Goal: Transaction & Acquisition: Register for event/course

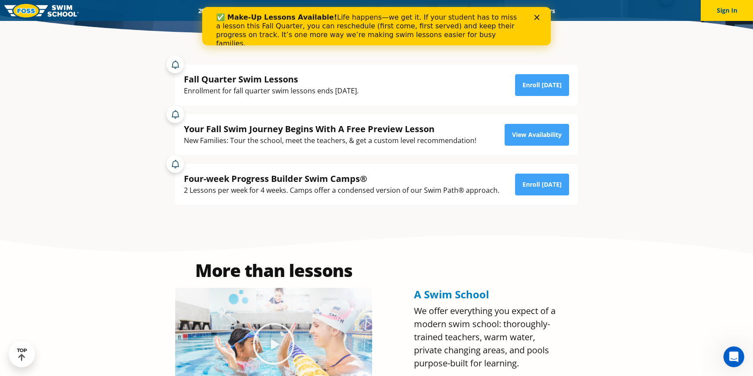
scroll to position [228, 0]
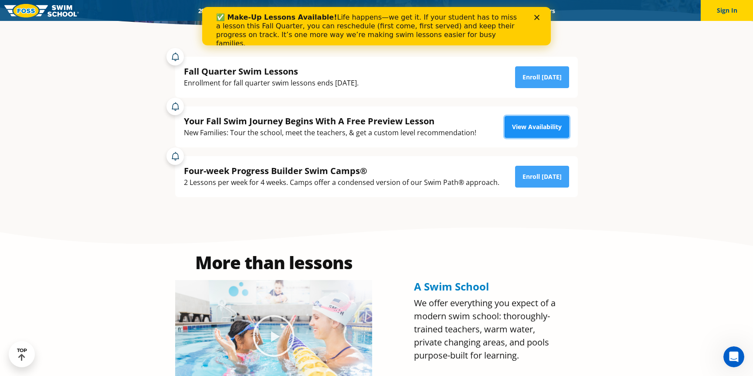
click at [545, 128] on link "View Availability" at bounding box center [537, 127] width 64 height 22
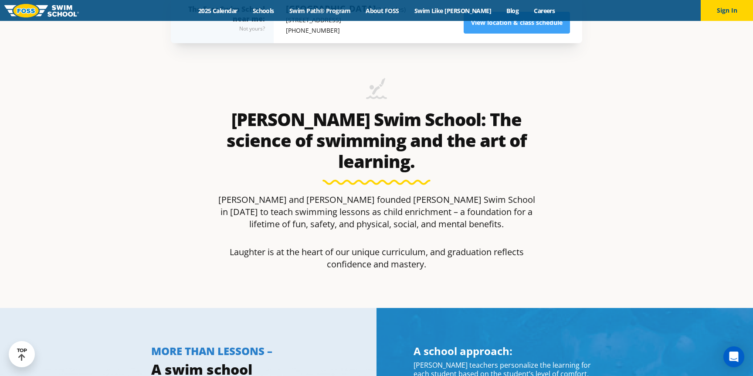
scroll to position [305, 0]
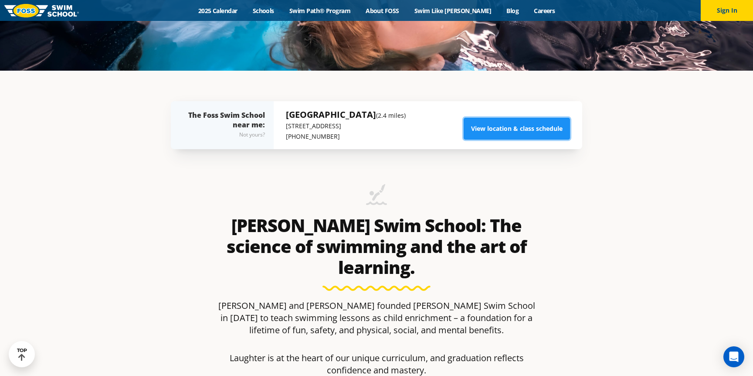
click at [495, 125] on link "View location & class schedule" at bounding box center [517, 129] width 106 height 22
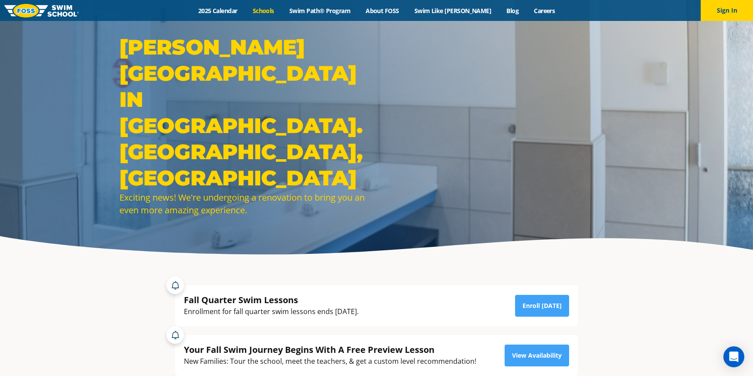
click at [281, 13] on link "Schools" at bounding box center [263, 11] width 37 height 8
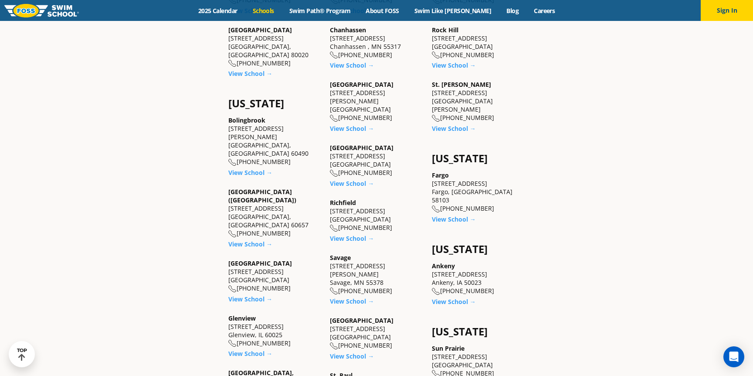
scroll to position [526, 0]
click at [345, 233] on link "View School →" at bounding box center [352, 237] width 44 height 8
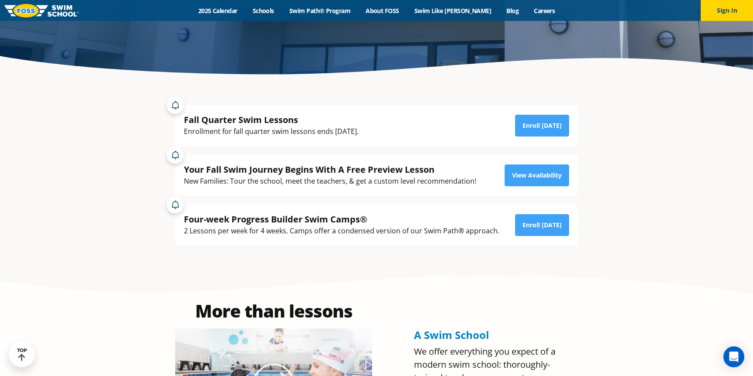
scroll to position [186, 0]
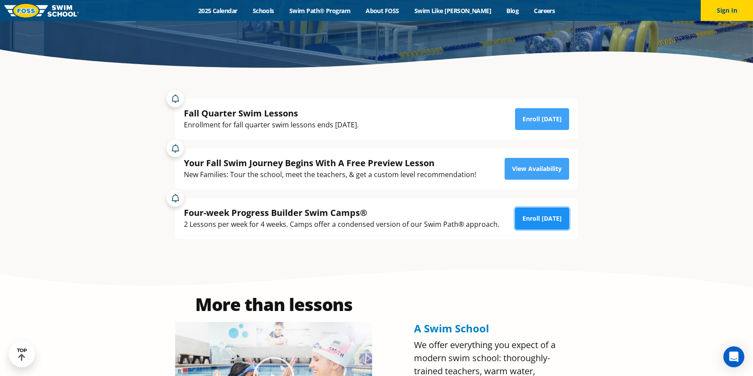
click at [538, 220] on link "Enroll [DATE]" at bounding box center [542, 218] width 54 height 22
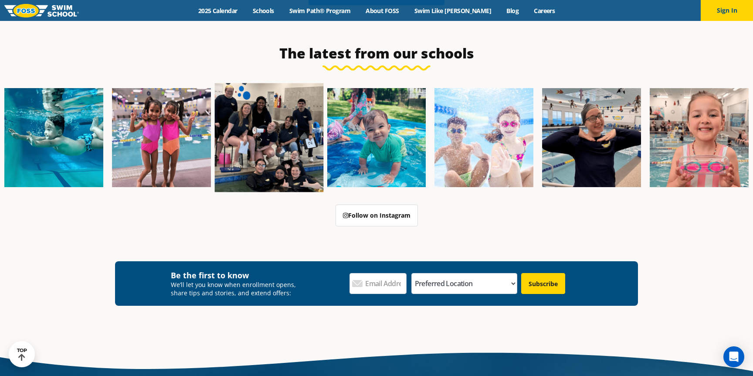
scroll to position [247, 0]
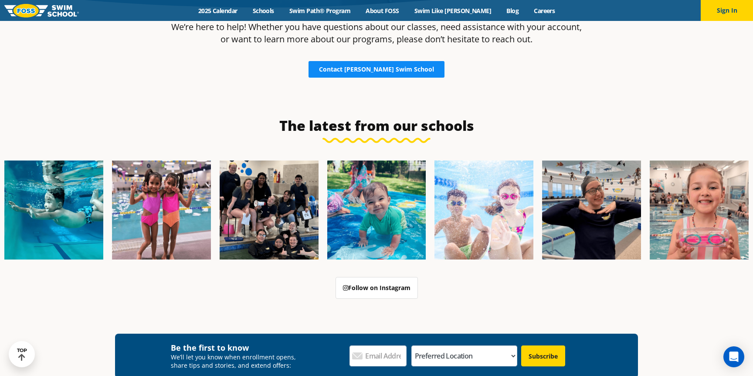
click at [374, 68] on span "Contact Foss Swim School" at bounding box center [376, 69] width 115 height 6
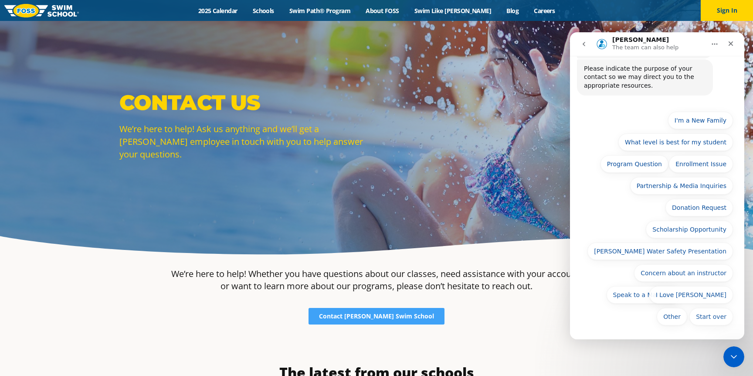
scroll to position [60, 0]
click at [665, 313] on button "Other" at bounding box center [672, 316] width 30 height 17
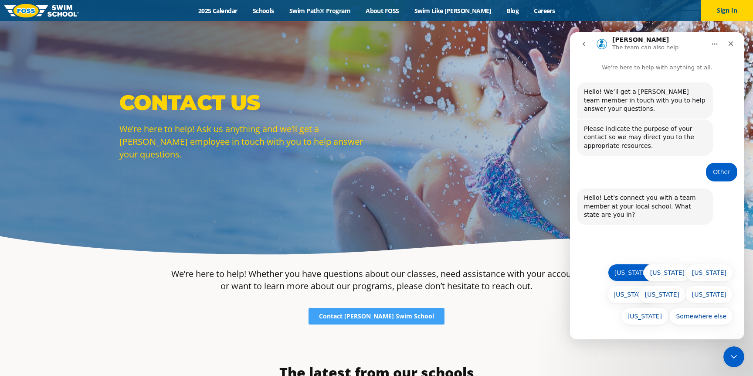
click at [625, 274] on button "Minnesota" at bounding box center [631, 272] width 47 height 17
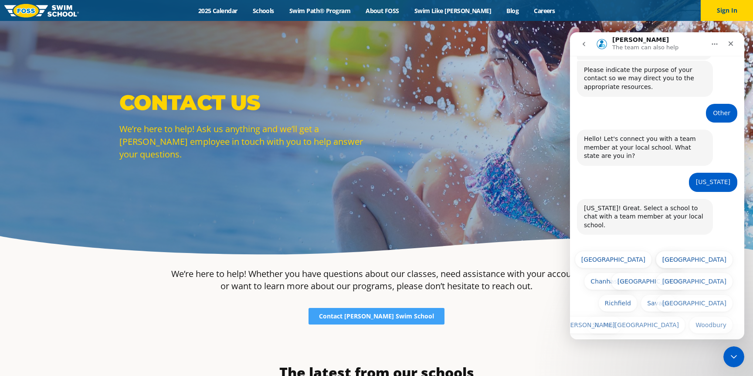
scroll to position [59, 0]
click at [620, 298] on button "Richfield" at bounding box center [617, 302] width 39 height 17
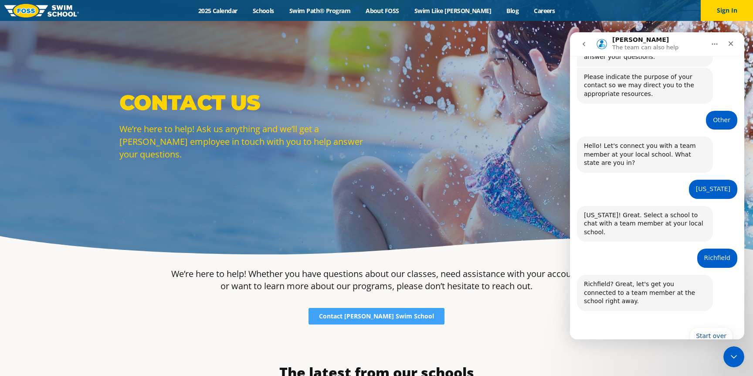
scroll to position [55, 0]
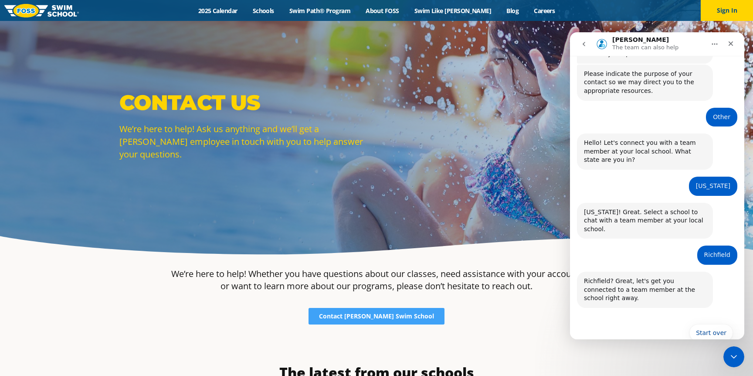
click at [638, 318] on div "Start over Start over" at bounding box center [657, 333] width 174 height 31
click at [640, 282] on div "Richfield? Great, let's get you connected to a team member at the school right …" at bounding box center [645, 290] width 122 height 26
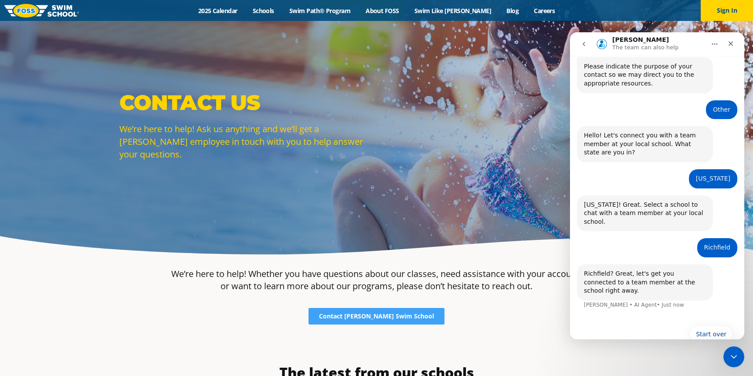
scroll to position [64, 0]
click at [643, 324] on div "Start over Start over" at bounding box center [657, 335] width 152 height 23
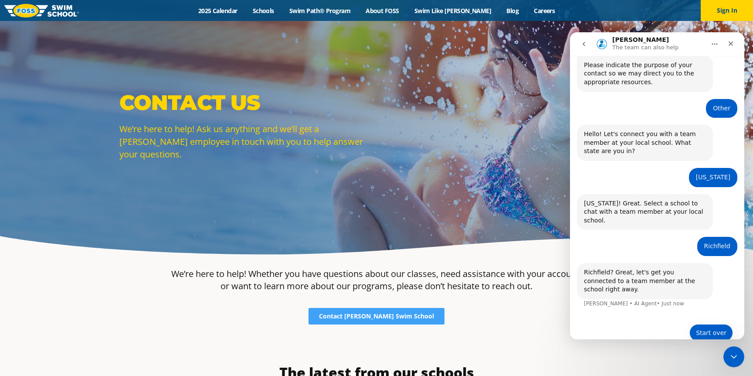
click at [710, 324] on button "Start over" at bounding box center [711, 332] width 44 height 17
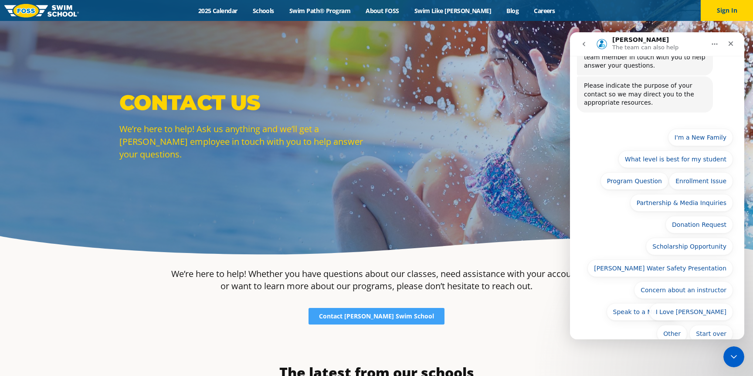
scroll to position [365, 0]
click at [735, 42] on div "Close" at bounding box center [731, 44] width 16 height 16
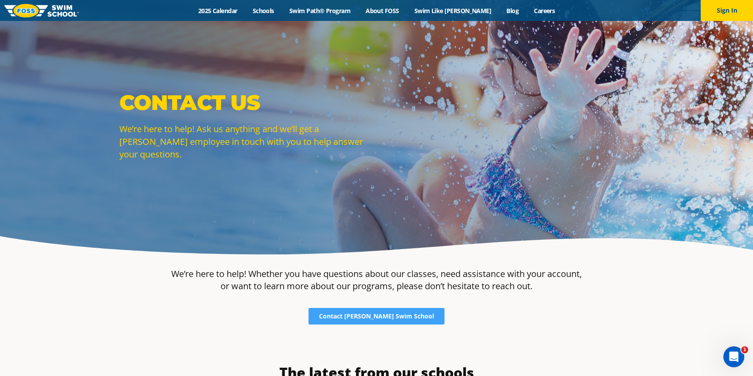
scroll to position [356, 0]
